Goal: Task Accomplishment & Management: Manage account settings

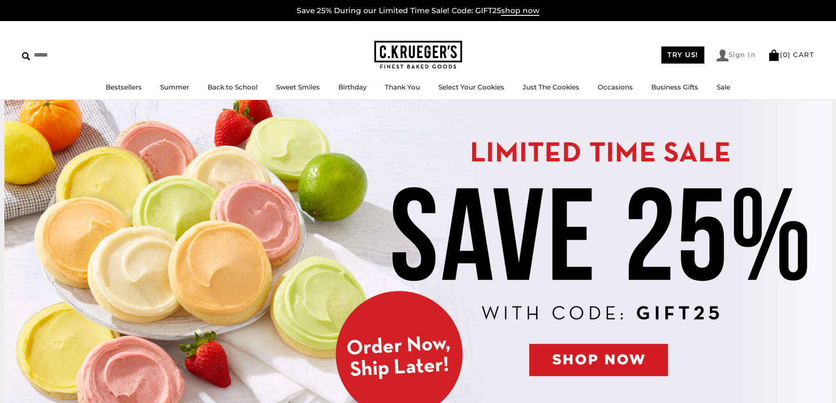
click at [740, 55] on link "Sign In" at bounding box center [737, 56] width 40 height 12
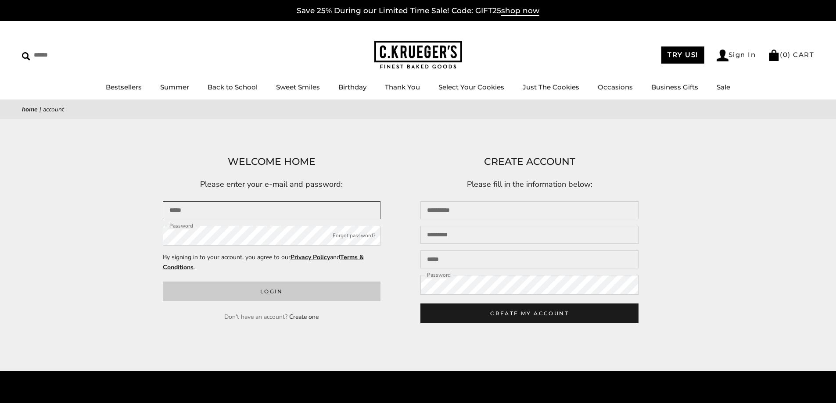
type input "**********"
click at [276, 293] on button "Login" at bounding box center [272, 292] width 218 height 20
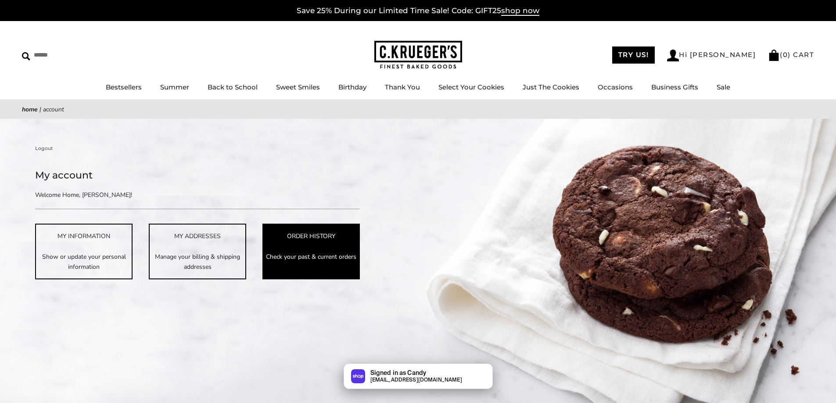
click at [302, 238] on div "ORDER HISTORY" at bounding box center [311, 236] width 96 height 10
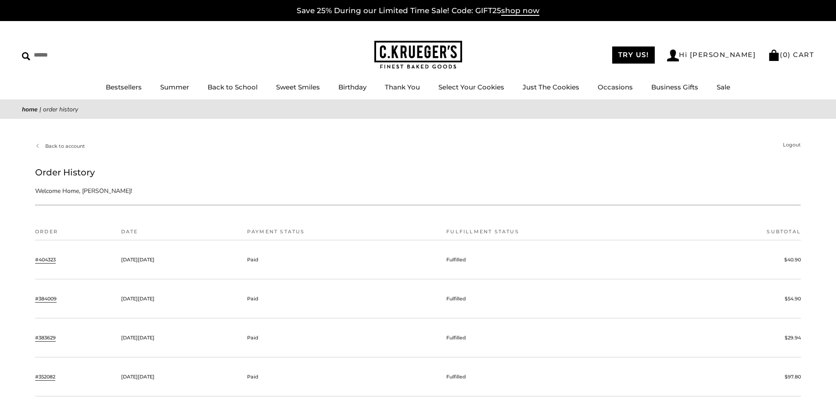
click at [47, 259] on link "#404323" at bounding box center [45, 260] width 21 height 8
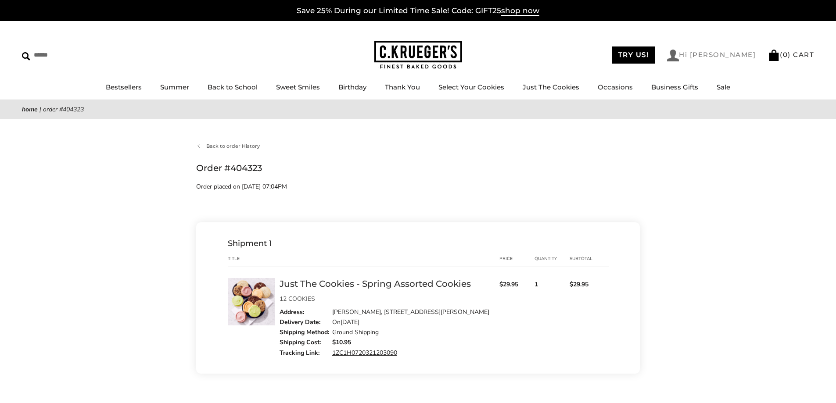
click at [745, 56] on link "Hi Vicki" at bounding box center [711, 56] width 89 height 12
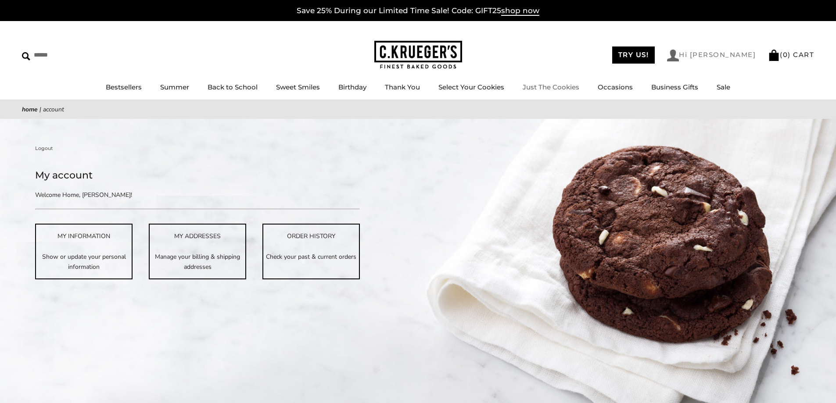
click at [737, 56] on link "Hi Vicki" at bounding box center [711, 56] width 89 height 12
click at [46, 148] on link "Logout" at bounding box center [44, 148] width 18 height 8
